Goal: Task Accomplishment & Management: Use online tool/utility

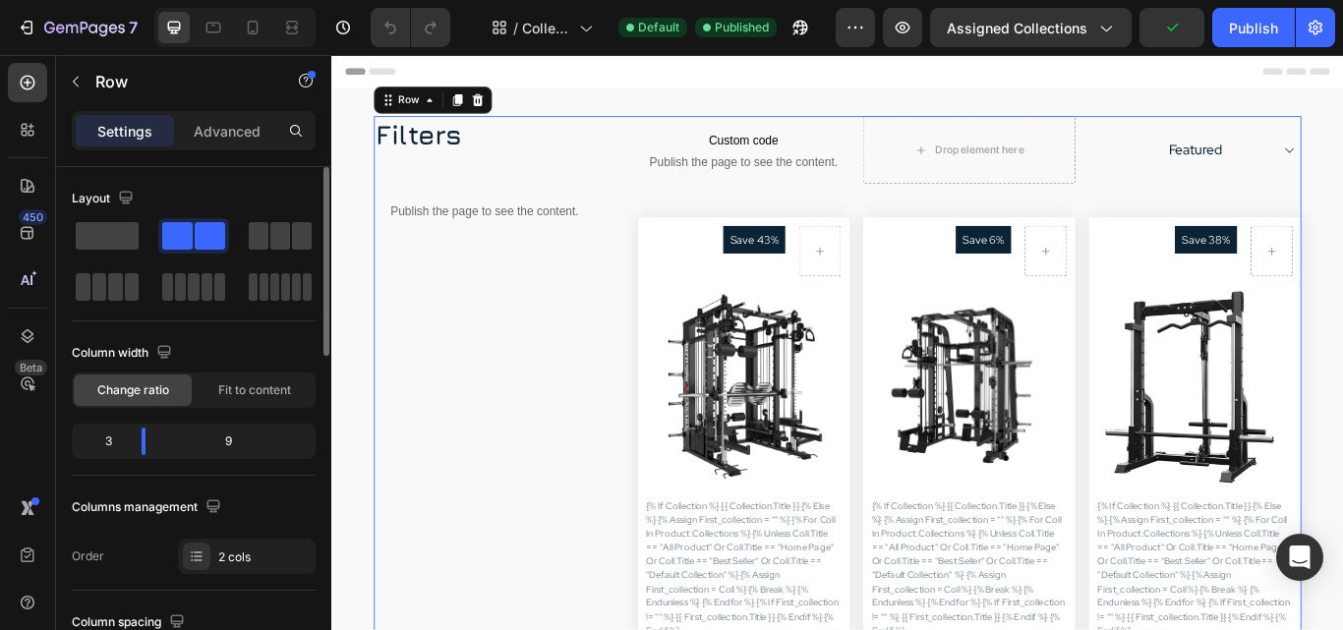
scroll to position [197, 0]
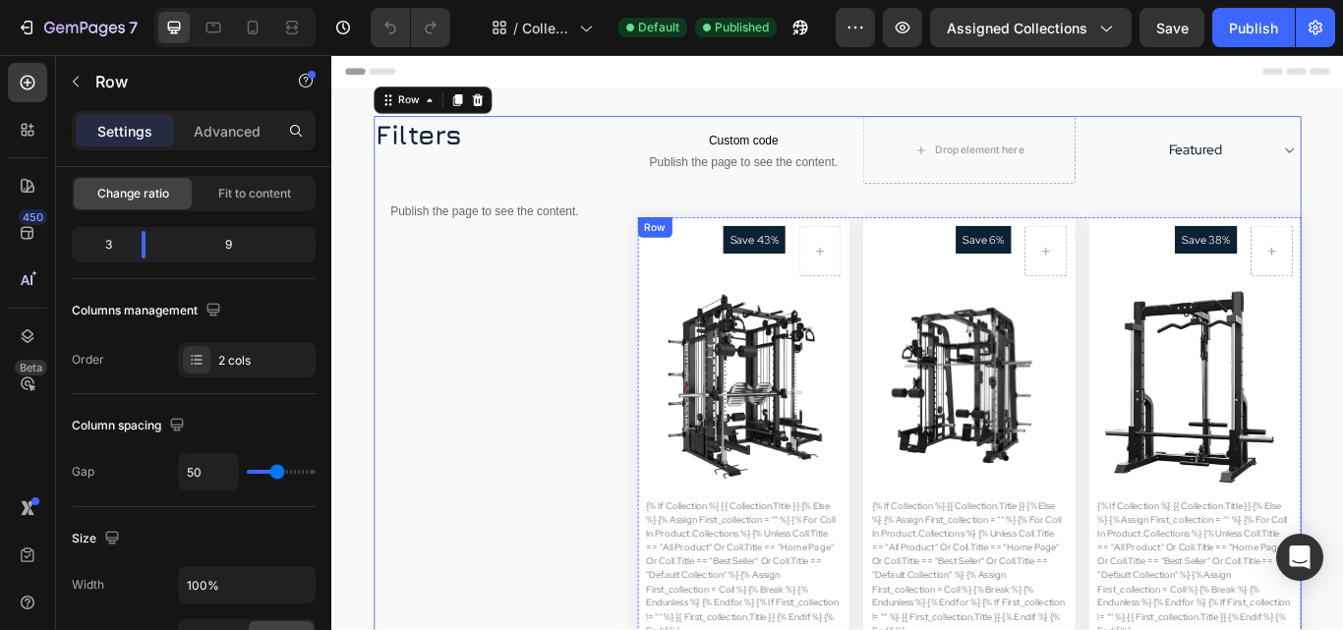
click at [694, 253] on div "Row" at bounding box center [708, 257] width 32 height 18
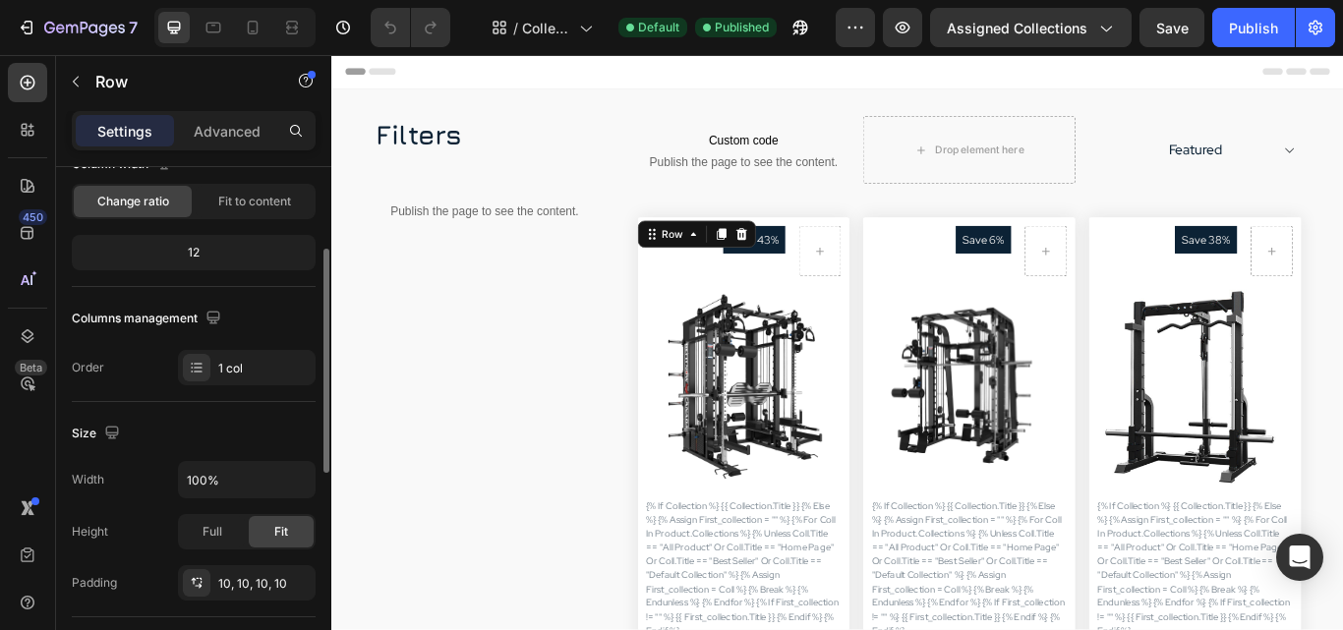
scroll to position [0, 0]
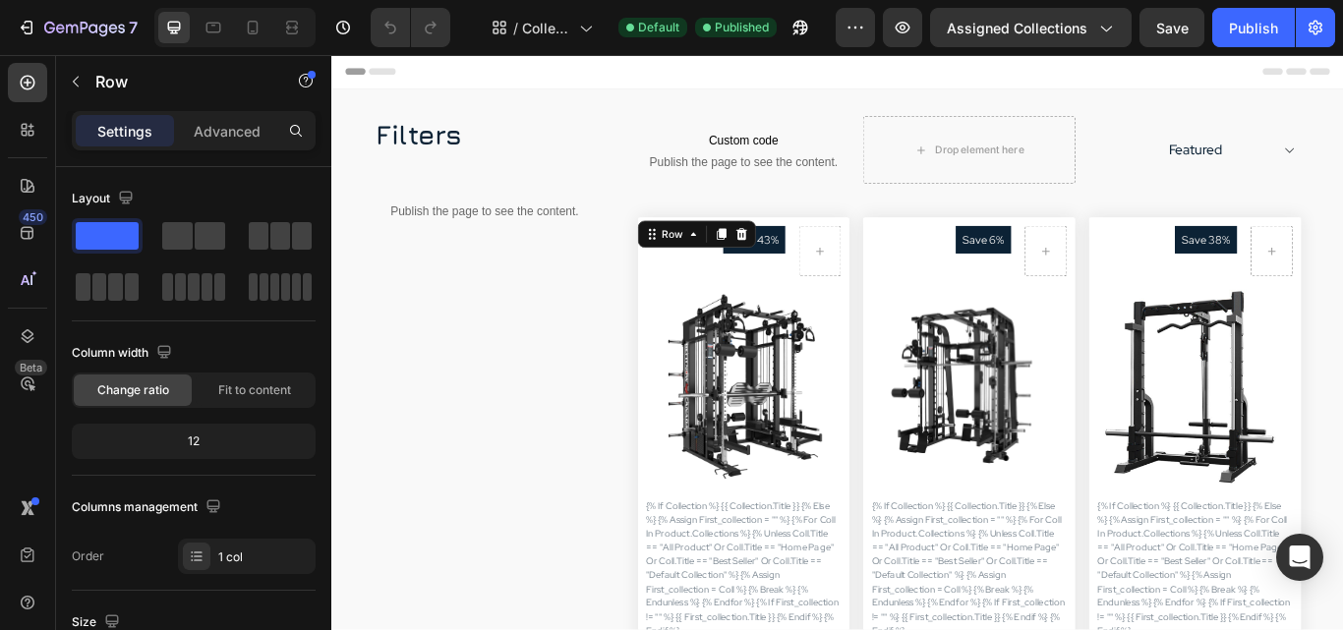
click at [919, 246] on div "Save 43% Product Badge Row Product Images {% if collection %} {{ collection.tit…" at bounding box center [812, 574] width 248 height 659
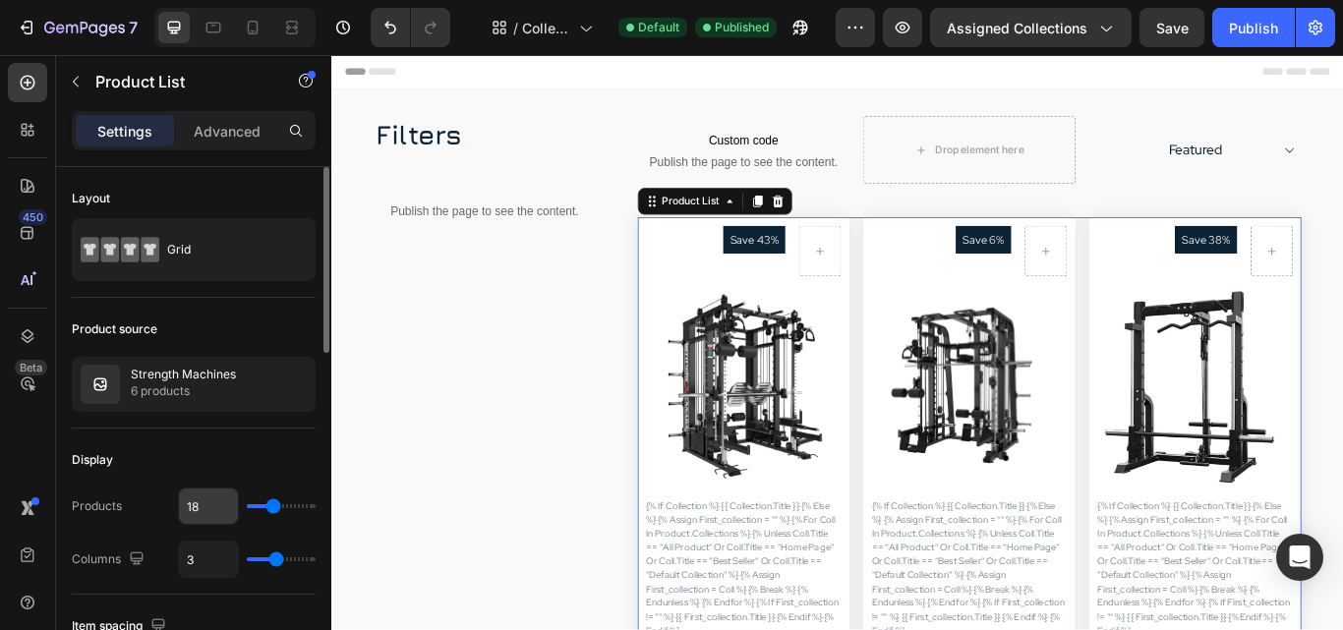
click at [194, 500] on input "18" at bounding box center [208, 506] width 59 height 35
type input "9"
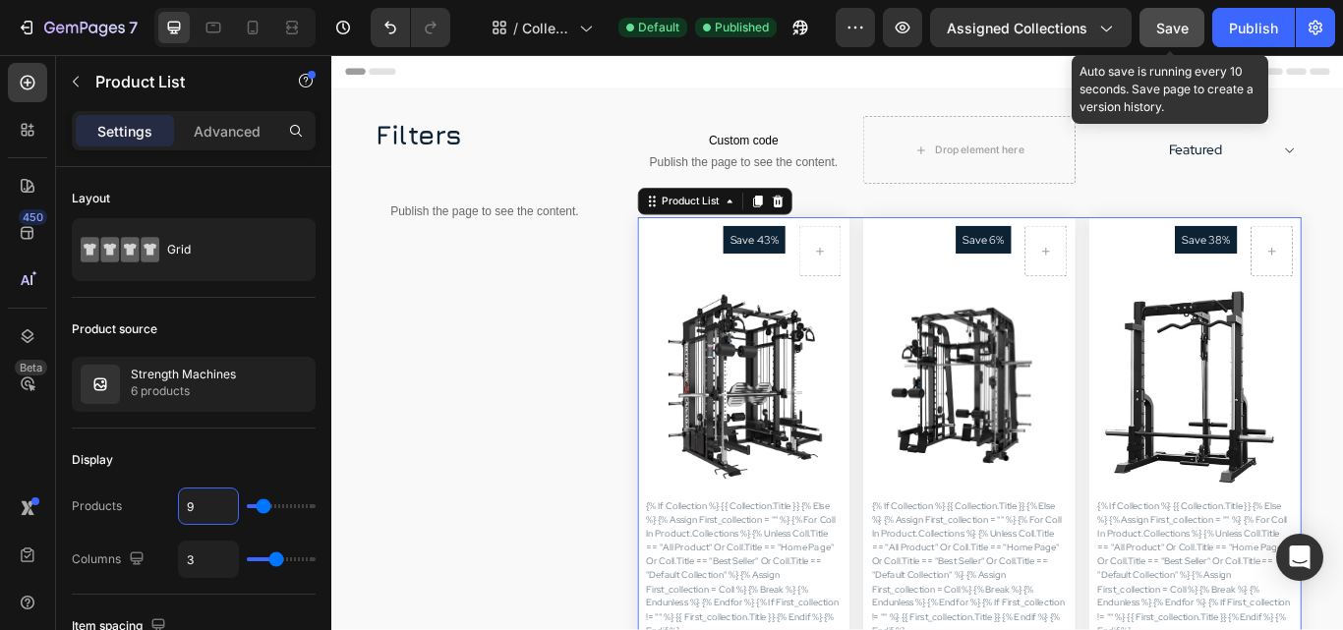
type input "9"
click at [1172, 29] on span "Save" at bounding box center [1172, 28] width 32 height 17
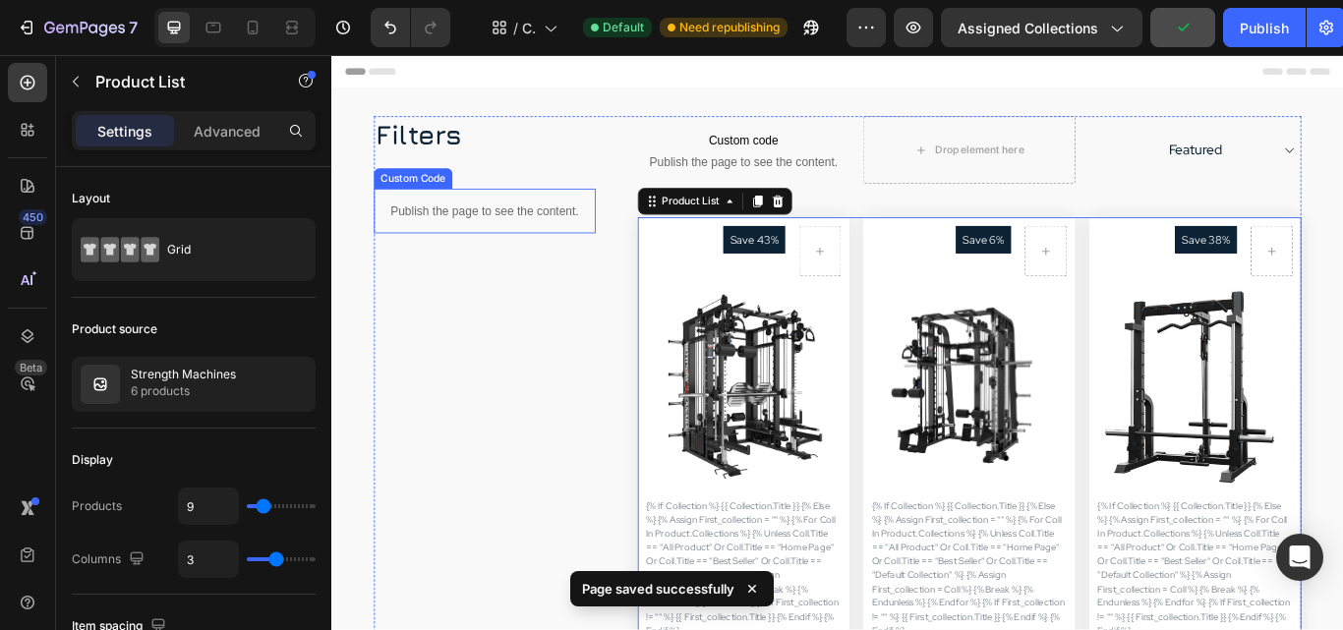
click at [485, 230] on p "Publish the page to see the content." at bounding box center [509, 237] width 259 height 21
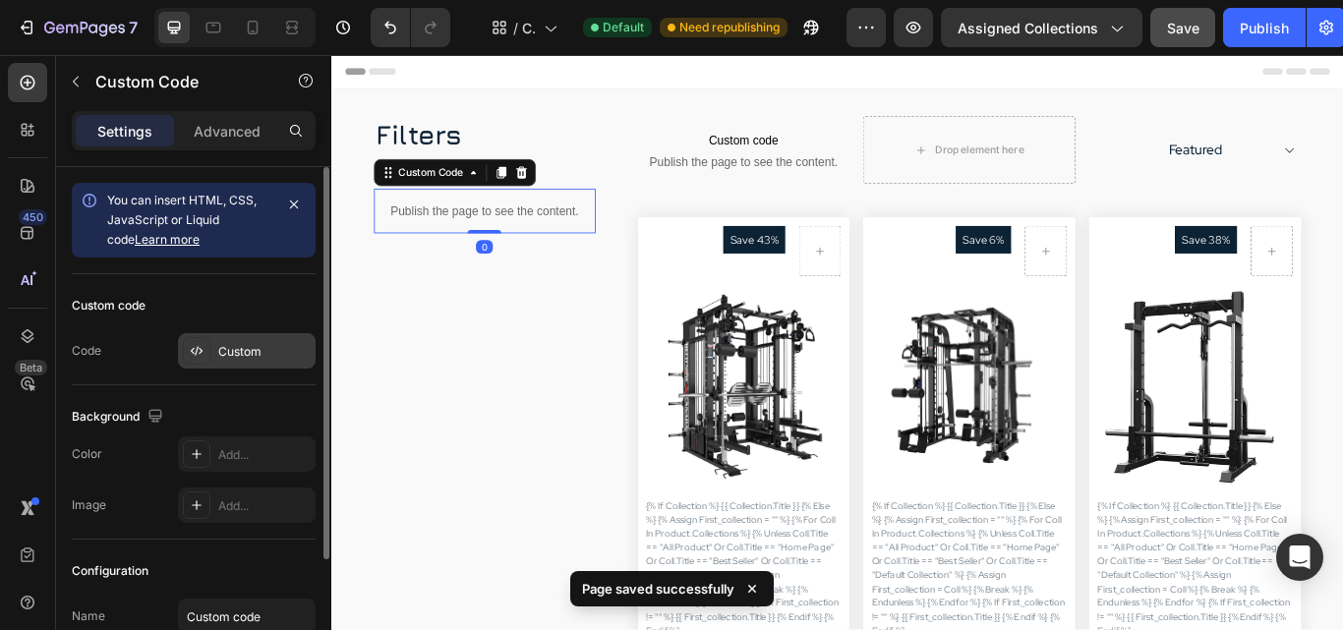
click at [255, 348] on div "Custom" at bounding box center [264, 352] width 92 height 18
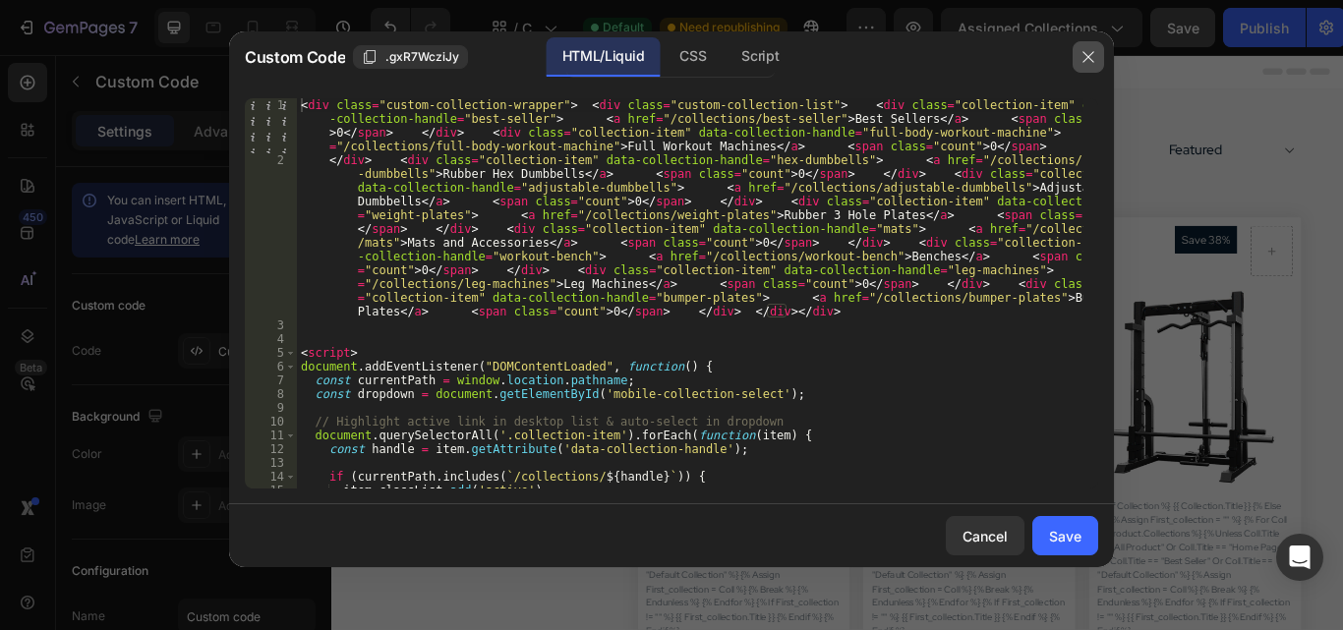
click at [1089, 61] on icon "button" at bounding box center [1088, 57] width 16 height 16
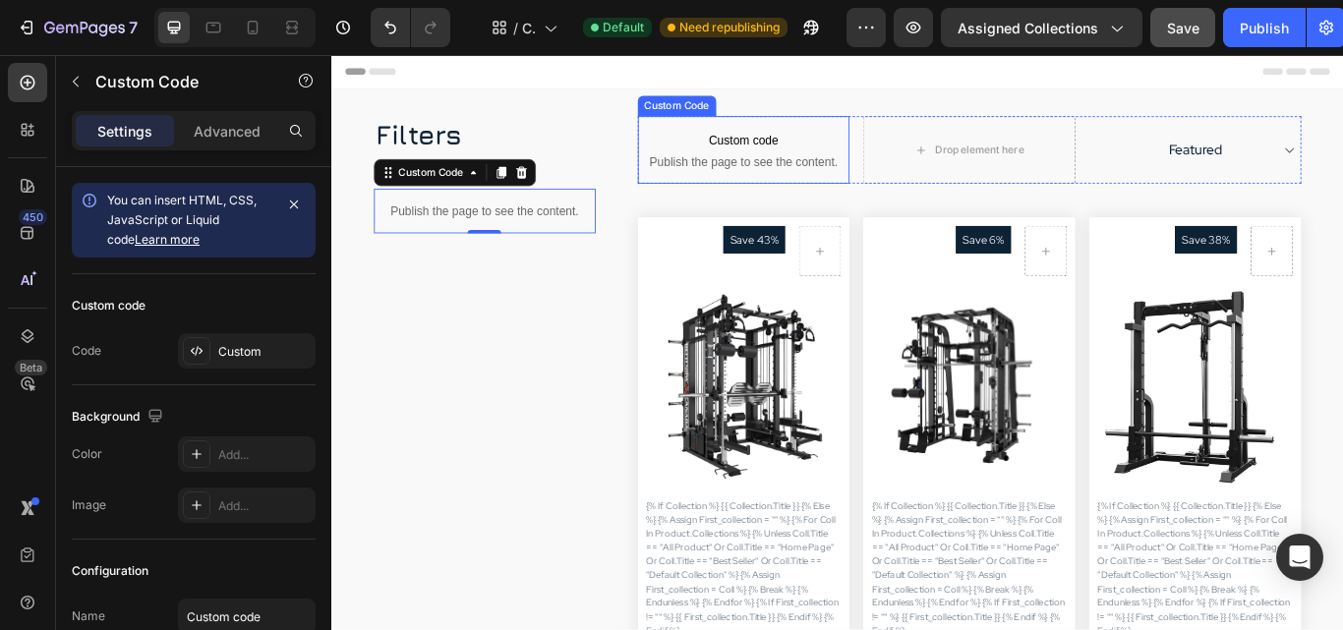
click at [851, 166] on p "Custom code Publish the page to see the content." at bounding box center [812, 166] width 248 height 79
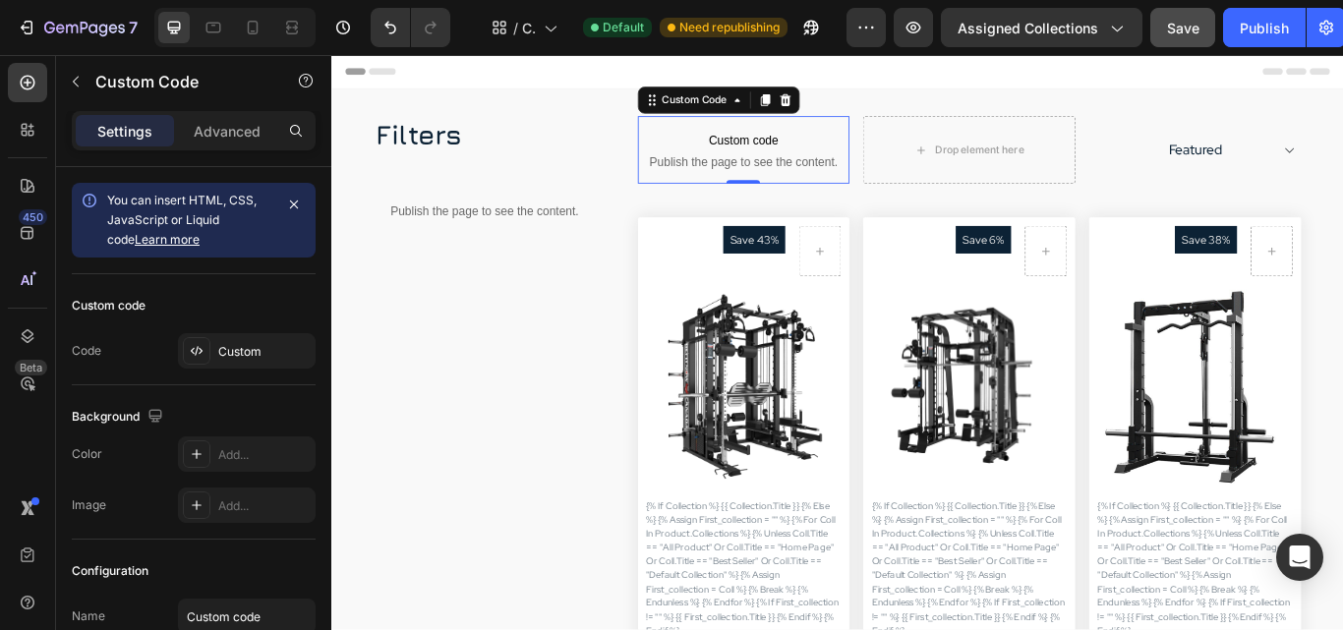
click at [851, 166] on p "Custom code Publish the page to see the content." at bounding box center [812, 166] width 248 height 79
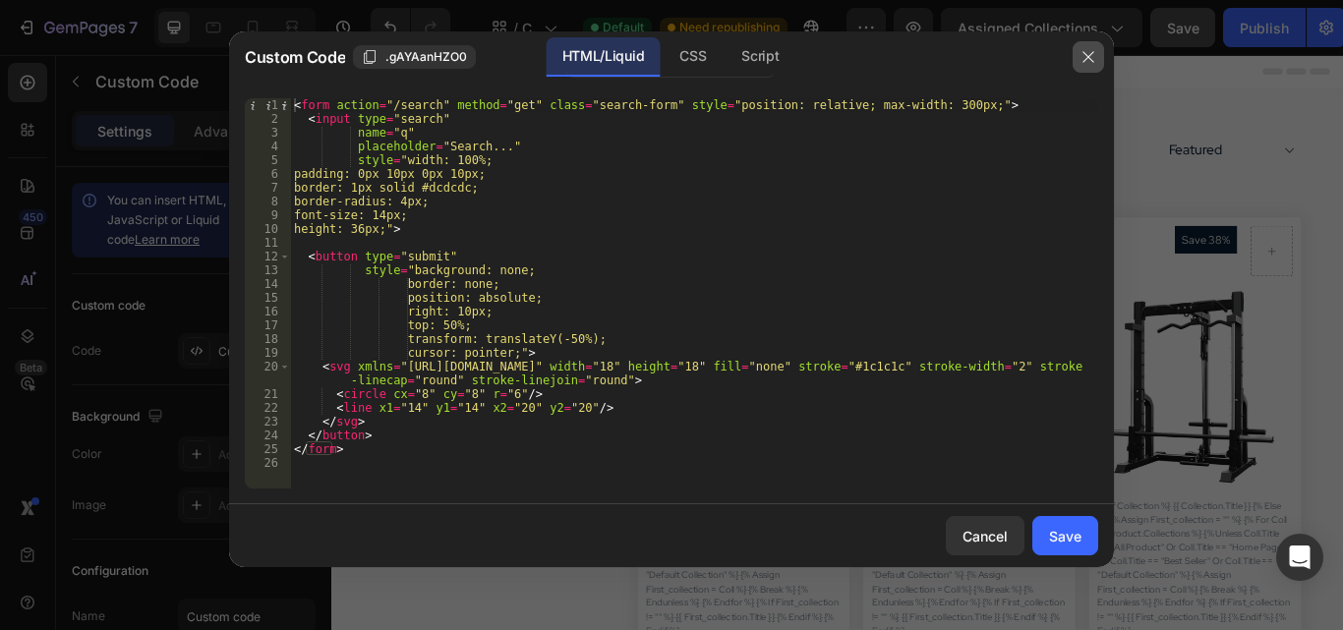
click at [1086, 60] on icon "button" at bounding box center [1088, 57] width 16 height 16
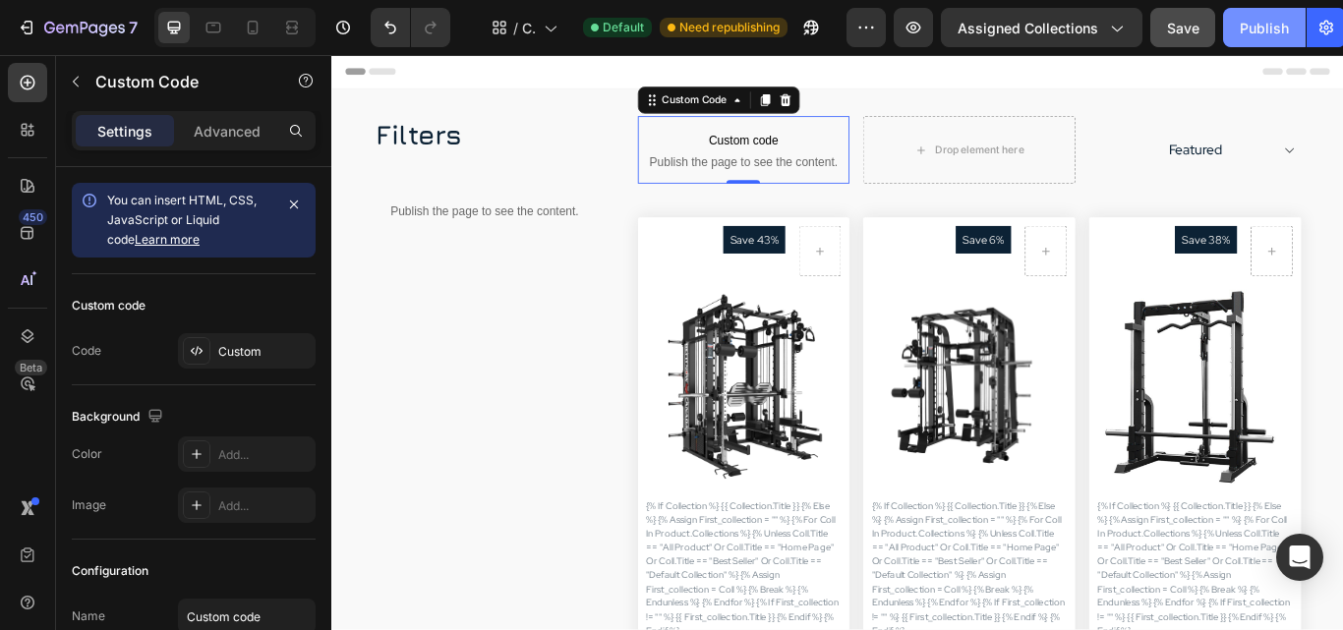
click at [1264, 23] on div "Publish" at bounding box center [1264, 28] width 49 height 21
